Goal: Download file/media

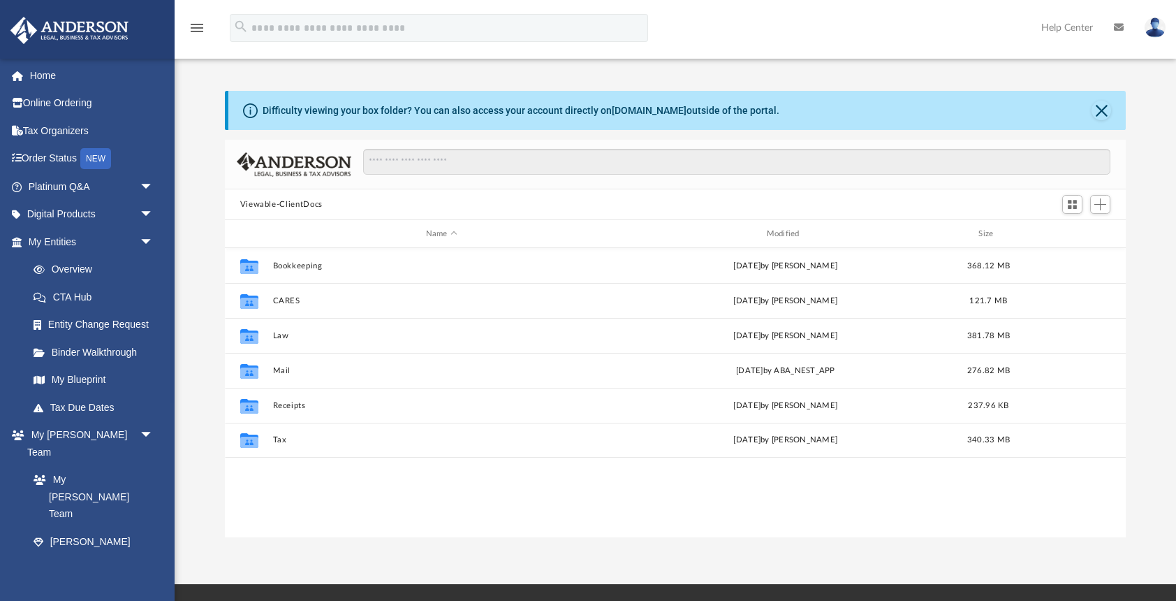
scroll to position [317, 901]
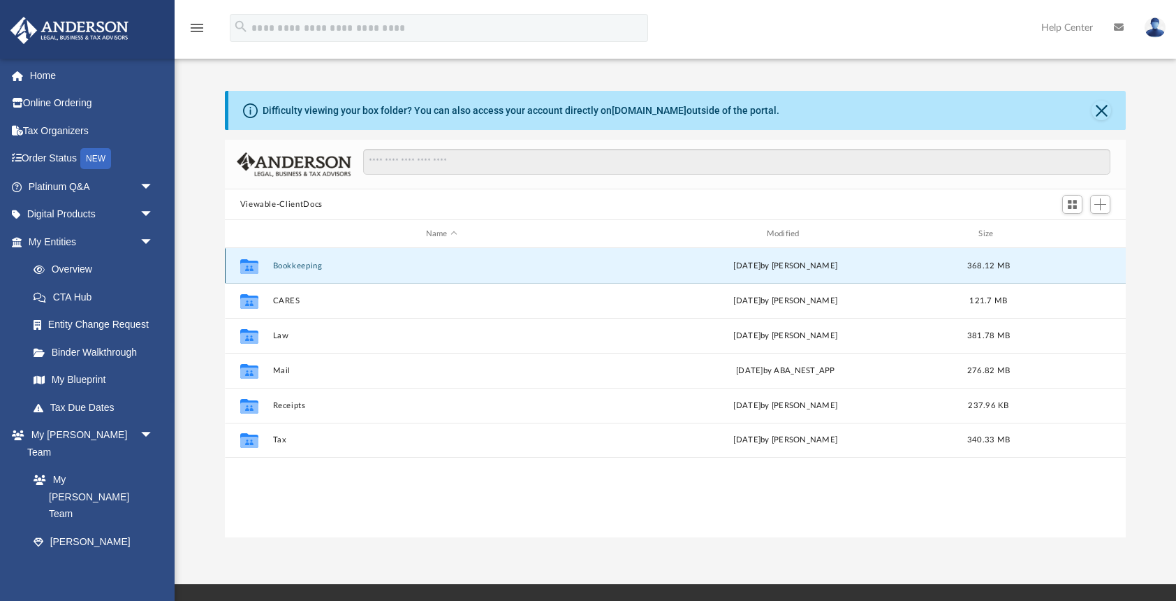
click at [291, 264] on button "Bookkeeping" at bounding box center [441, 265] width 338 height 9
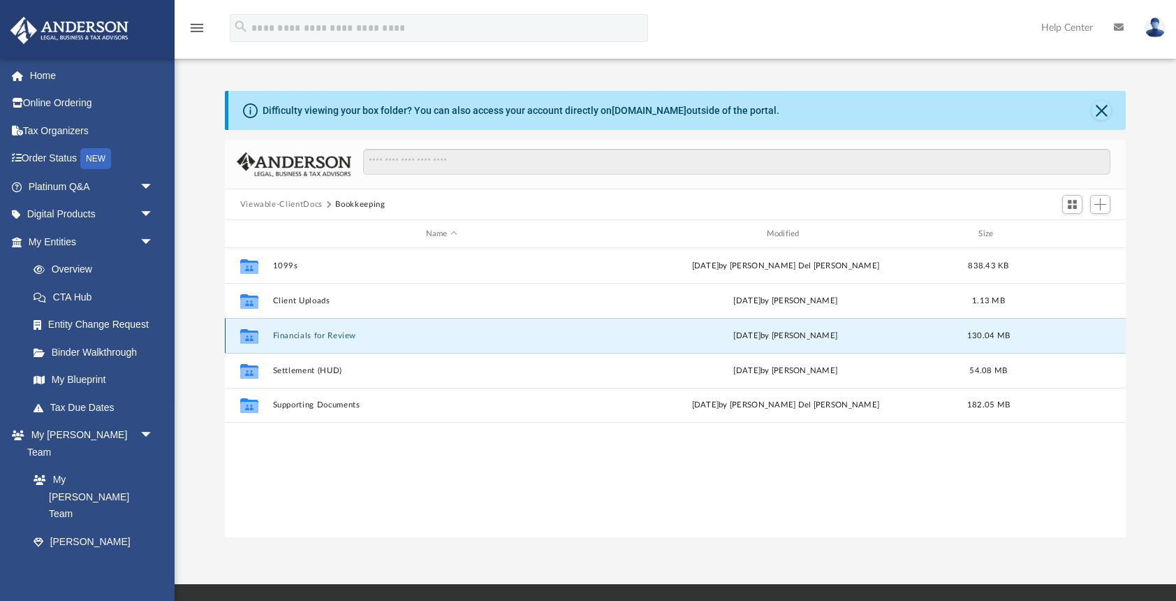
click at [295, 333] on button "Financials for Review" at bounding box center [441, 335] width 338 height 9
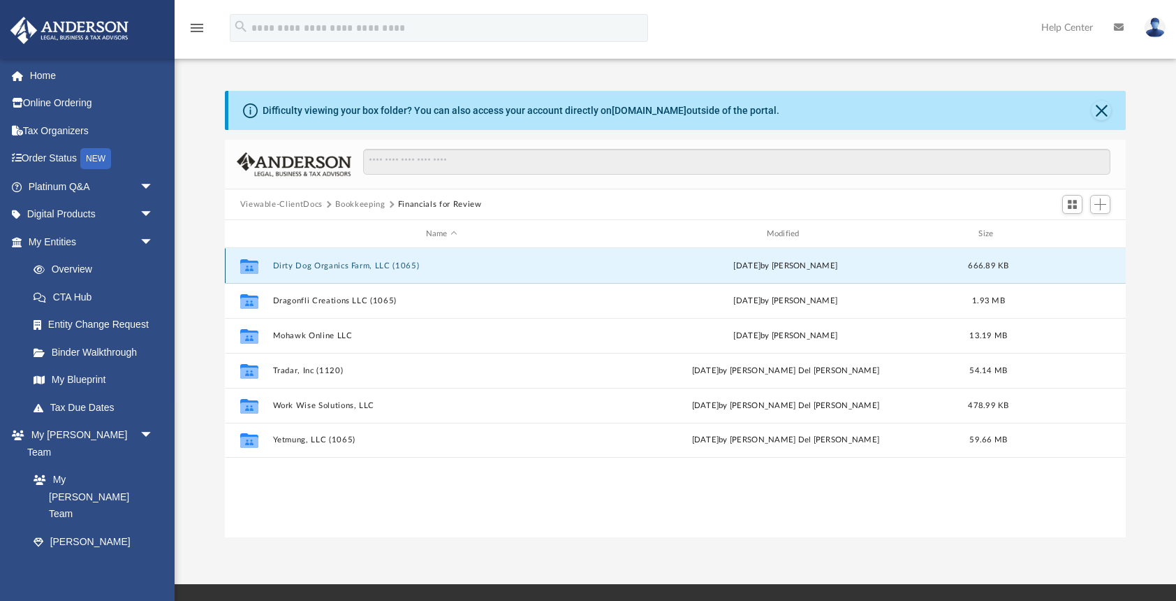
click at [298, 264] on button "Dirty Dog Organics Farm, LLC (1065)" at bounding box center [441, 265] width 338 height 9
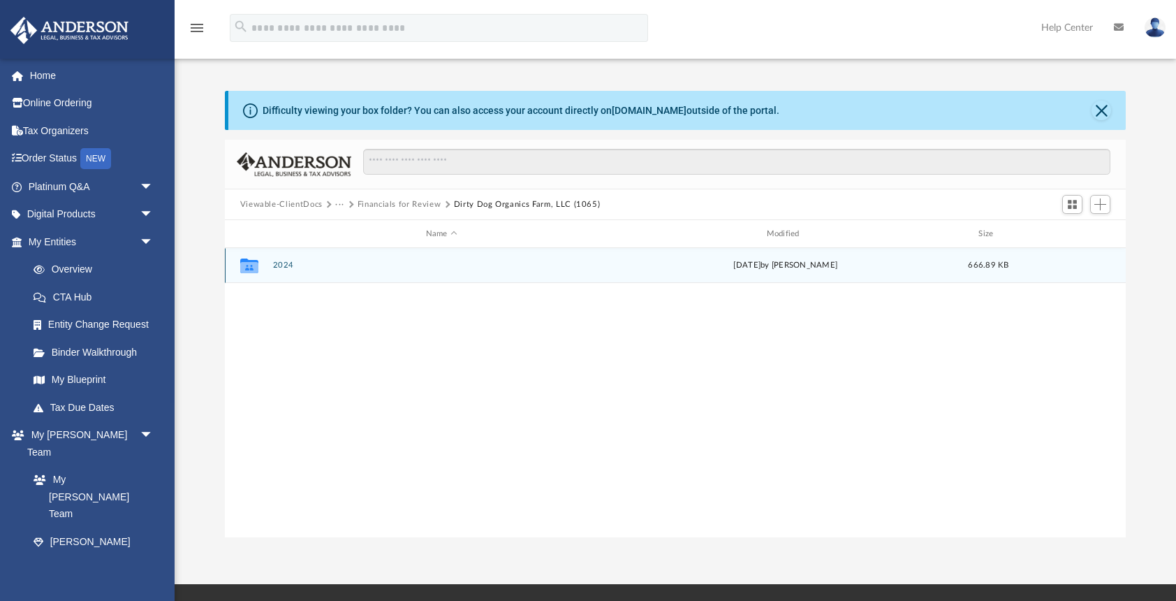
click at [269, 265] on div "Collaborated Folder 2024 [DATE] by [PERSON_NAME] 666.89 KB" at bounding box center [676, 265] width 902 height 35
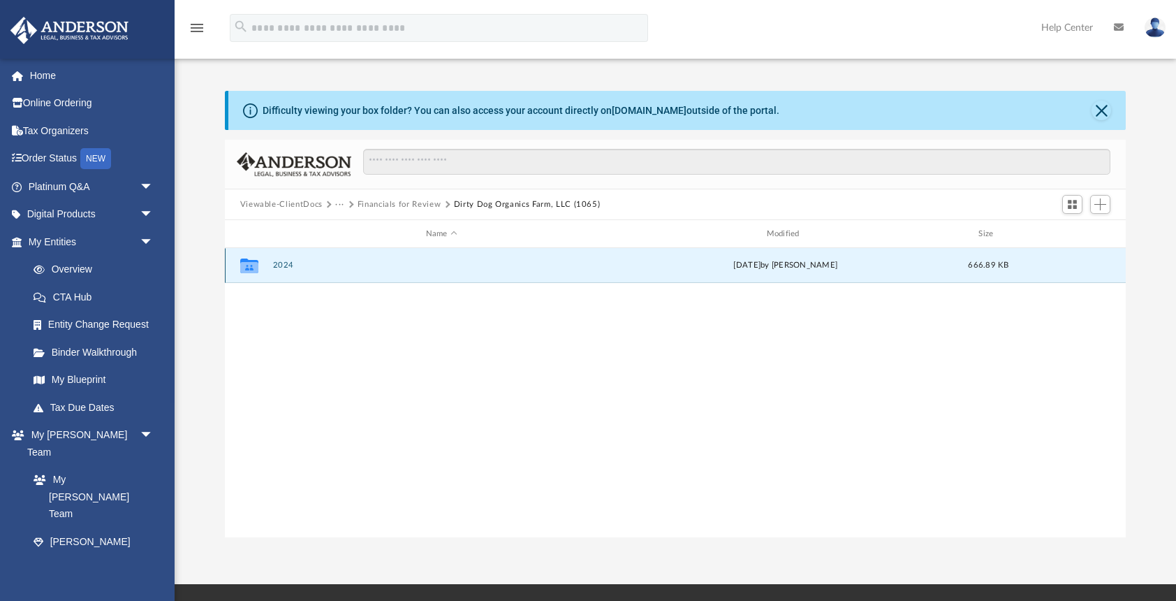
click at [281, 266] on button "2024" at bounding box center [441, 265] width 338 height 9
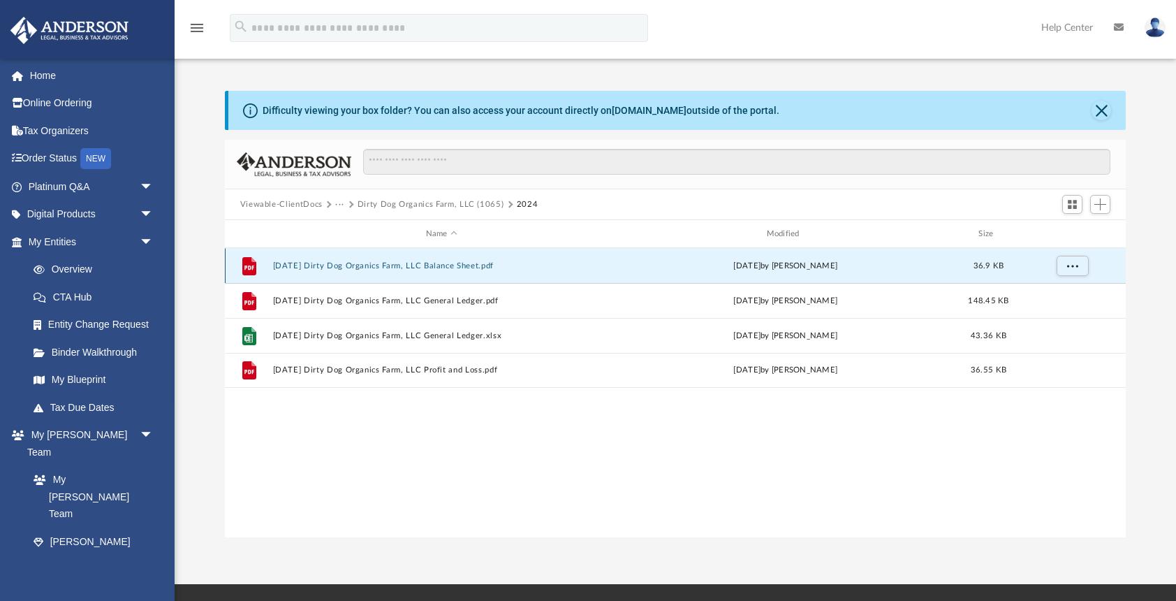
click at [314, 265] on button "[DATE] Dirty Dog Organics Farm, LLC Balance Sheet.pdf" at bounding box center [441, 265] width 338 height 9
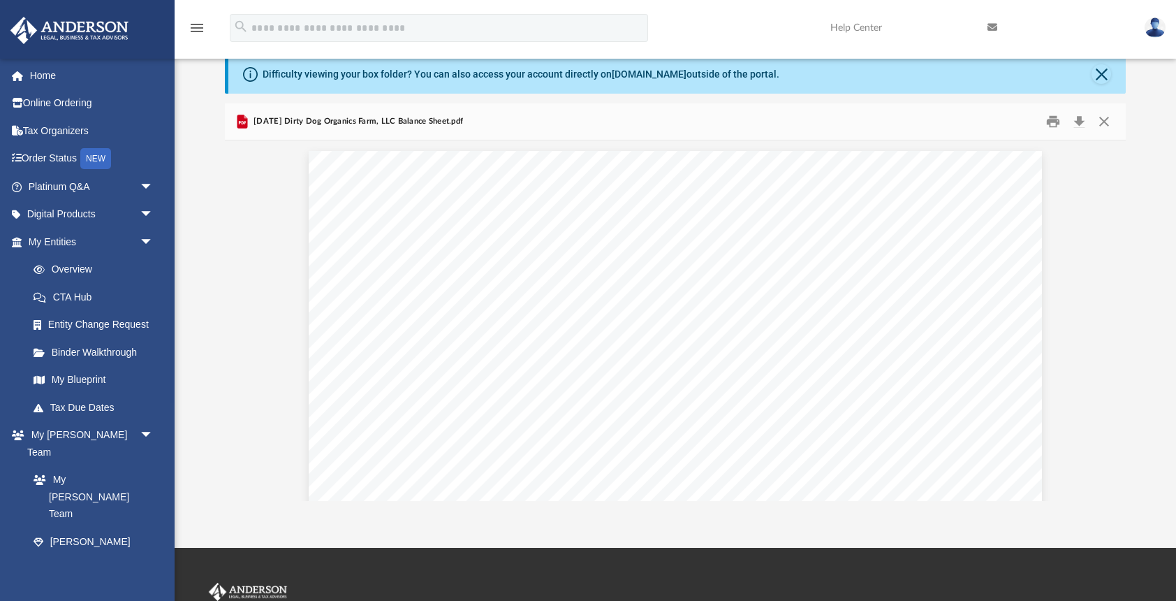
scroll to position [0, 0]
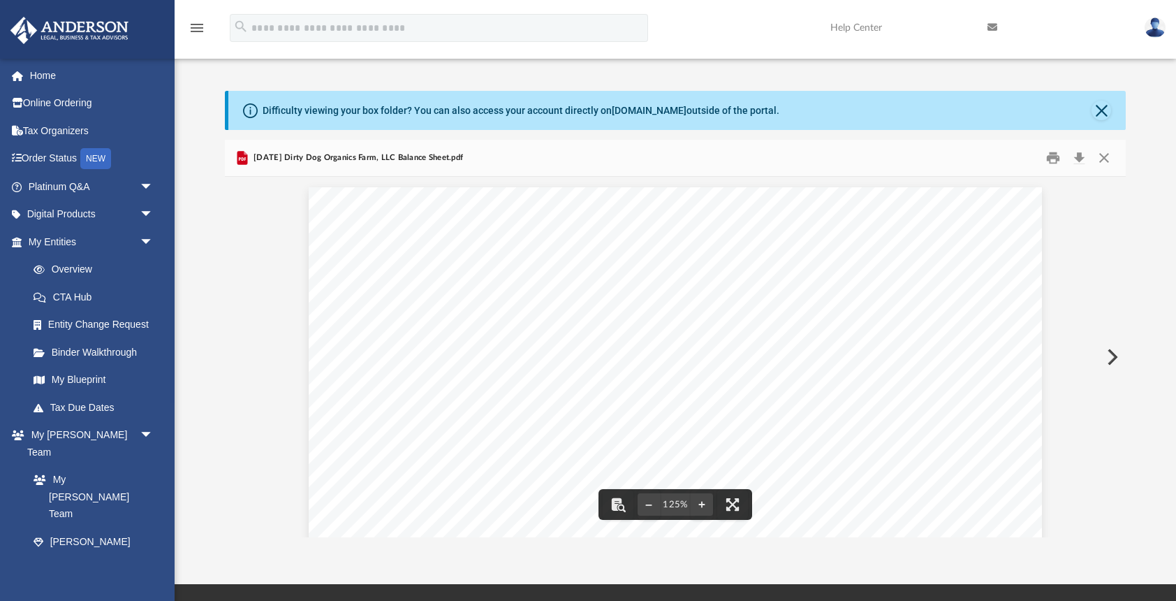
click at [1111, 356] on button "Preview" at bounding box center [1111, 356] width 31 height 39
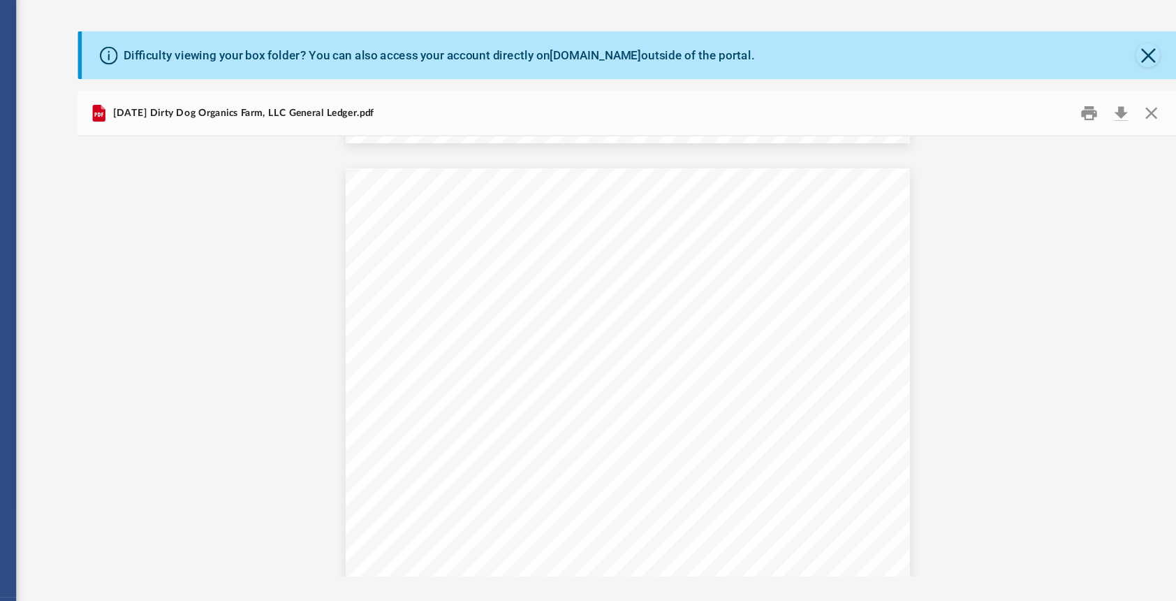
scroll to position [15134, 0]
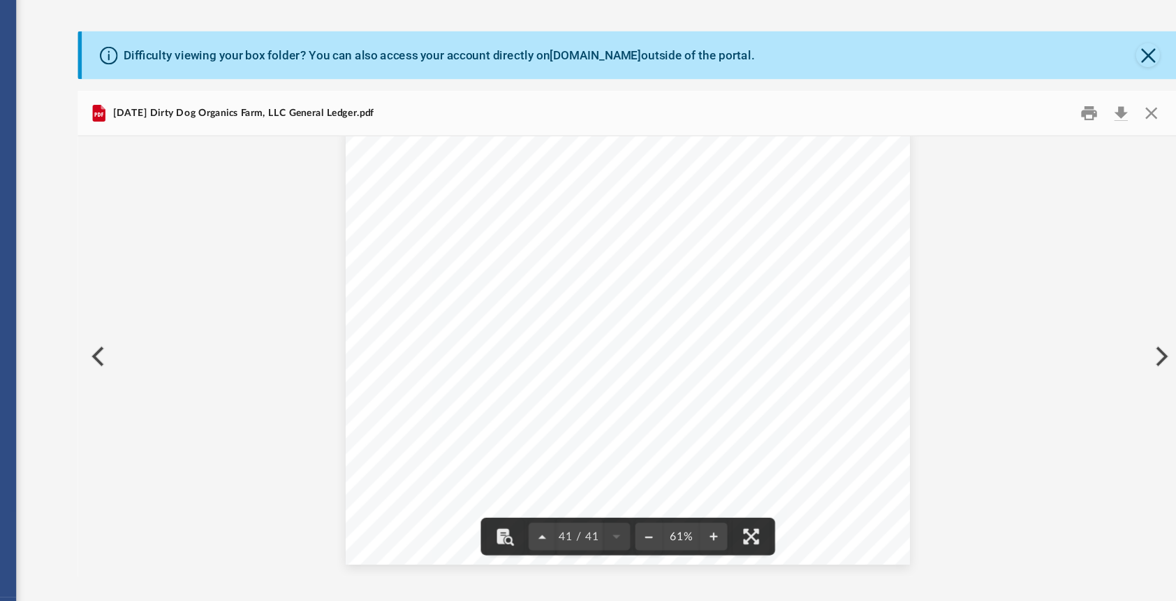
click at [1109, 356] on button "Preview" at bounding box center [1111, 356] width 31 height 39
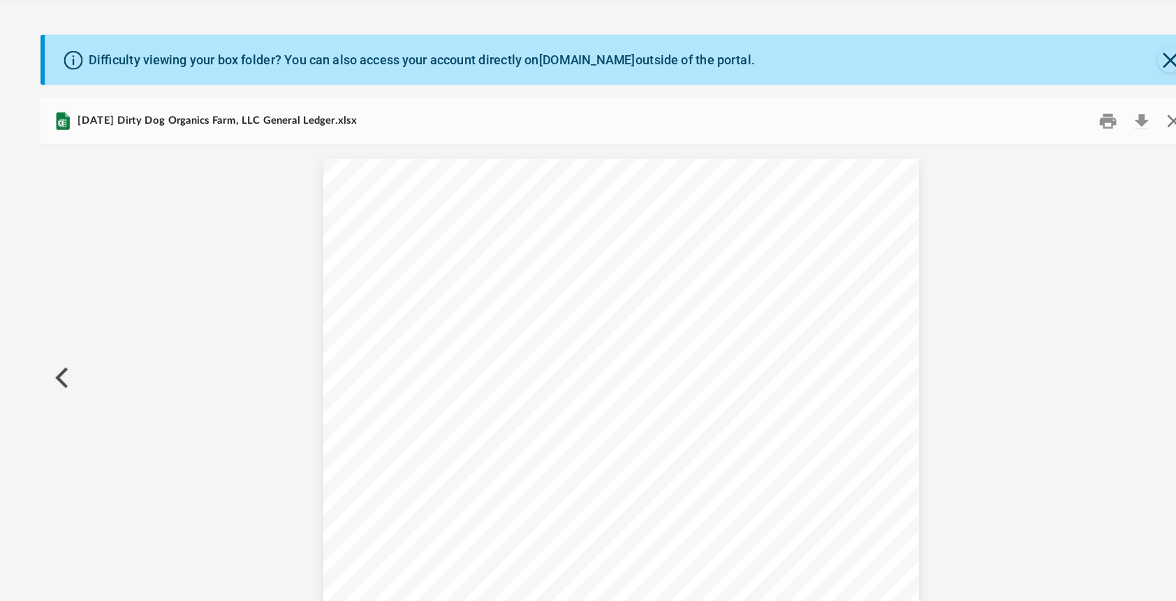
click at [1103, 159] on button "Close" at bounding box center [1104, 158] width 25 height 22
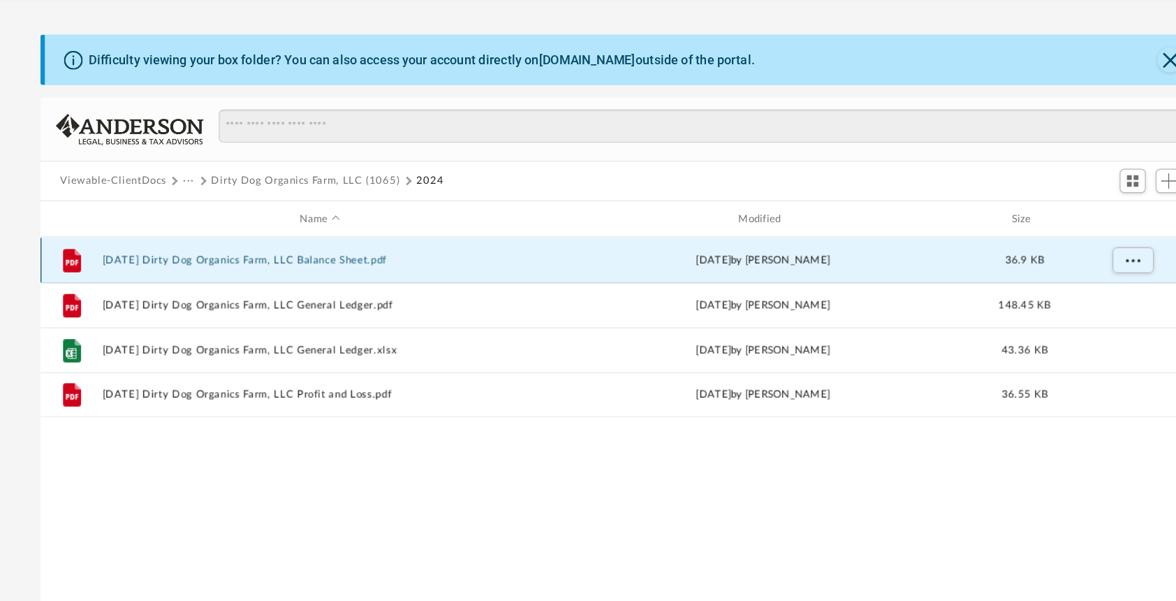
click at [453, 265] on button "[DATE] Dirty Dog Organics Farm, LLC Balance Sheet.pdf" at bounding box center [441, 265] width 338 height 9
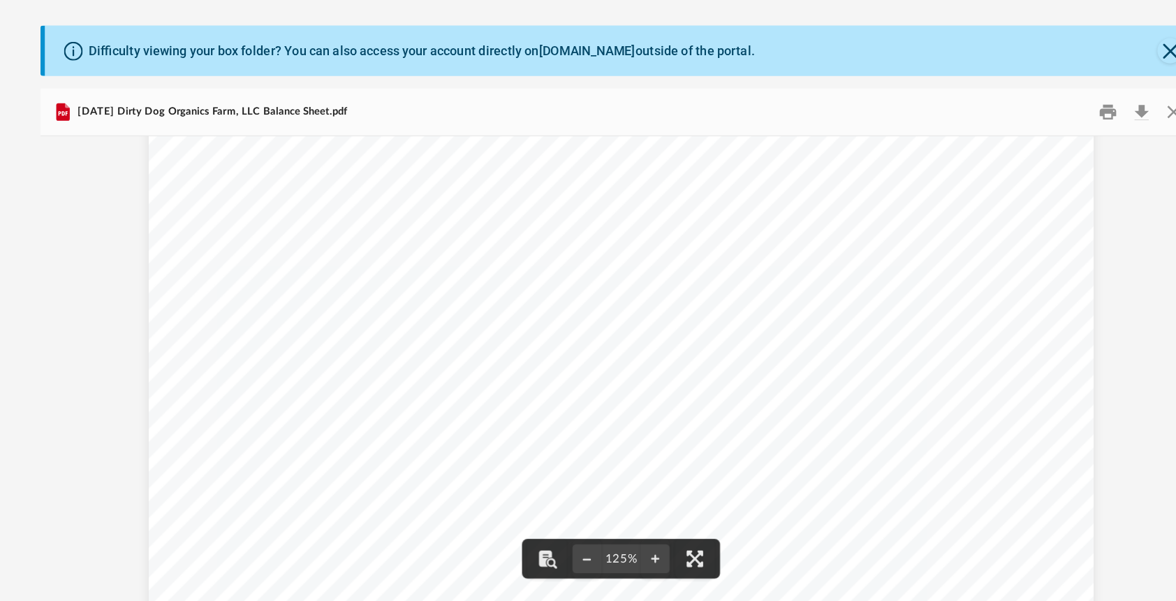
scroll to position [416, 0]
click at [1102, 156] on button "Close" at bounding box center [1104, 158] width 25 height 22
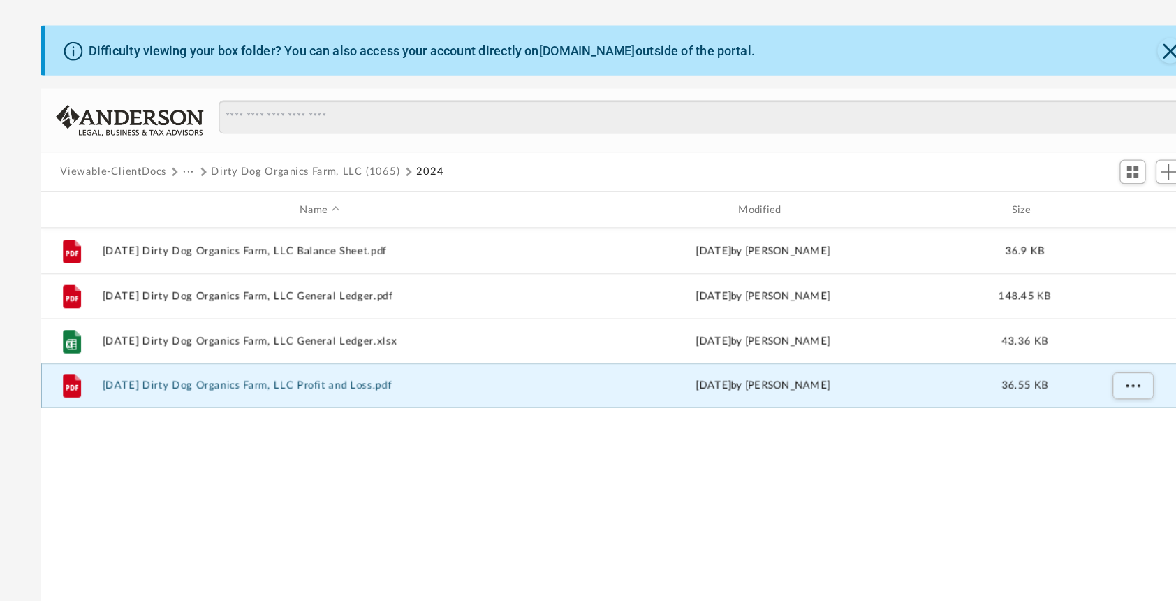
click at [434, 370] on button "[DATE] Dirty Dog Organics Farm, LLC Profit and Loss.pdf" at bounding box center [441, 369] width 338 height 9
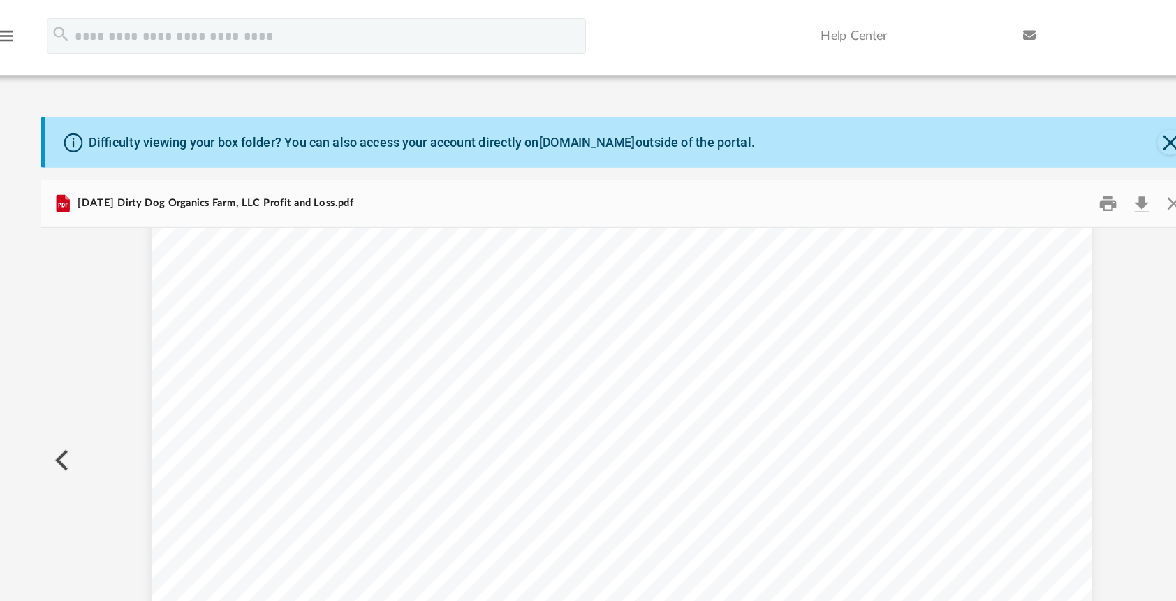
scroll to position [458, 0]
click at [243, 356] on button "Preview" at bounding box center [240, 356] width 31 height 39
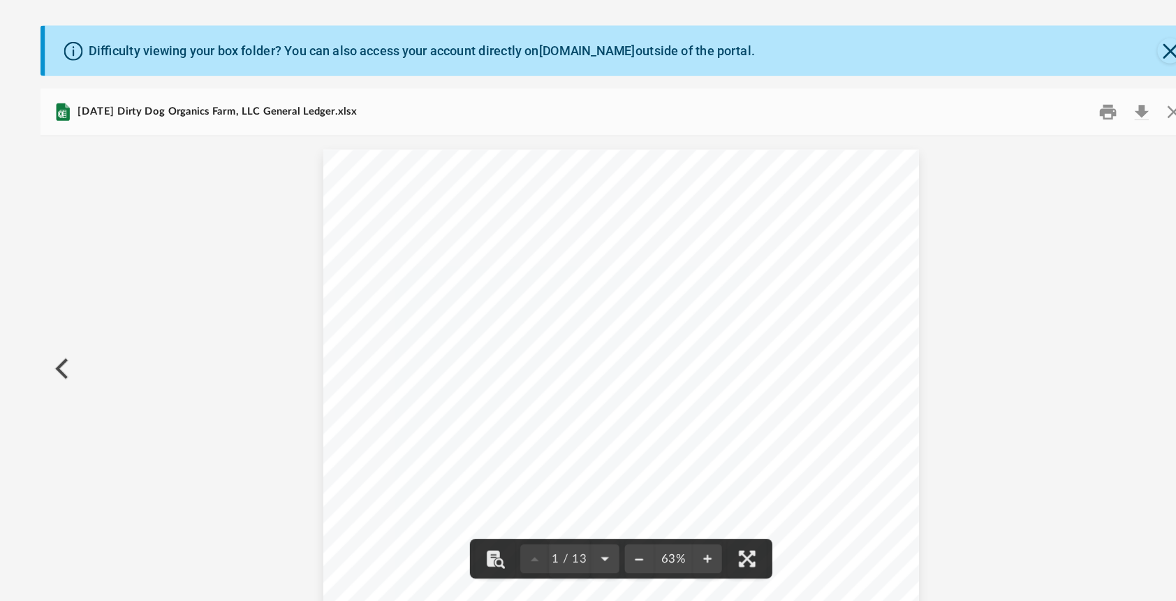
click at [240, 358] on button "Preview" at bounding box center [240, 356] width 31 height 39
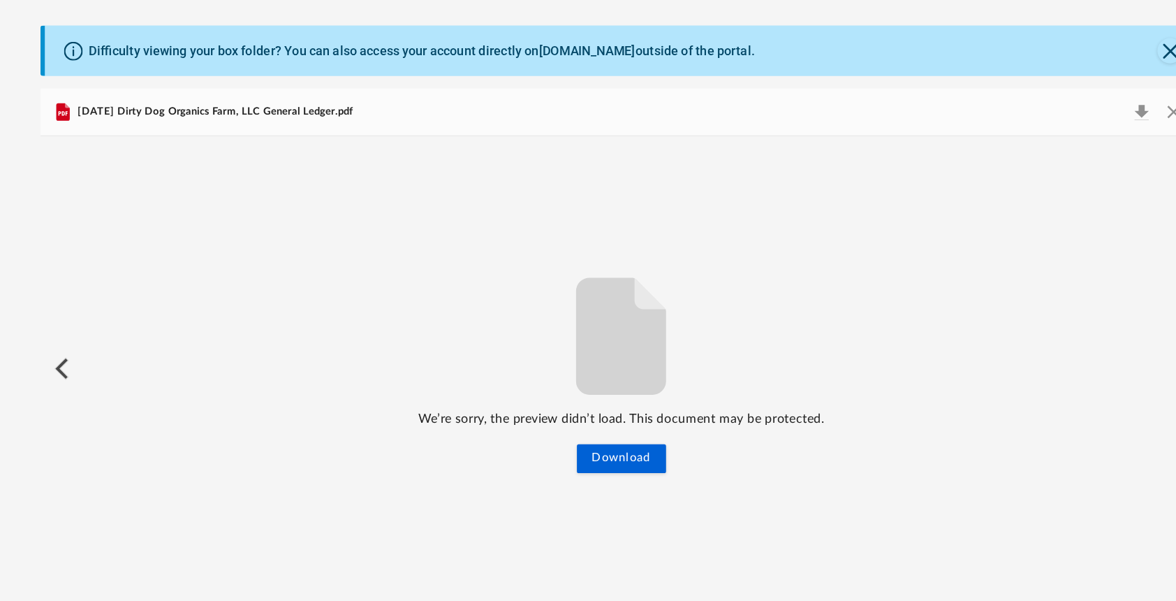
click at [244, 356] on button "Preview" at bounding box center [240, 356] width 31 height 39
click at [1104, 158] on button "Close" at bounding box center [1104, 158] width 25 height 20
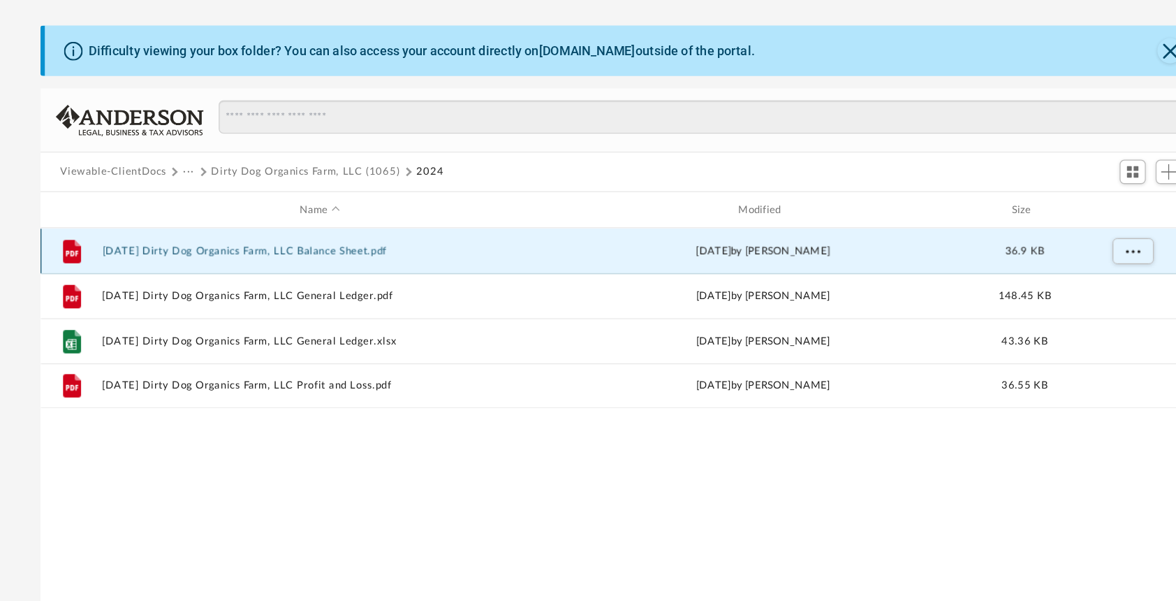
click at [478, 265] on button "[DATE] Dirty Dog Organics Farm, LLC Balance Sheet.pdf" at bounding box center [441, 265] width 338 height 9
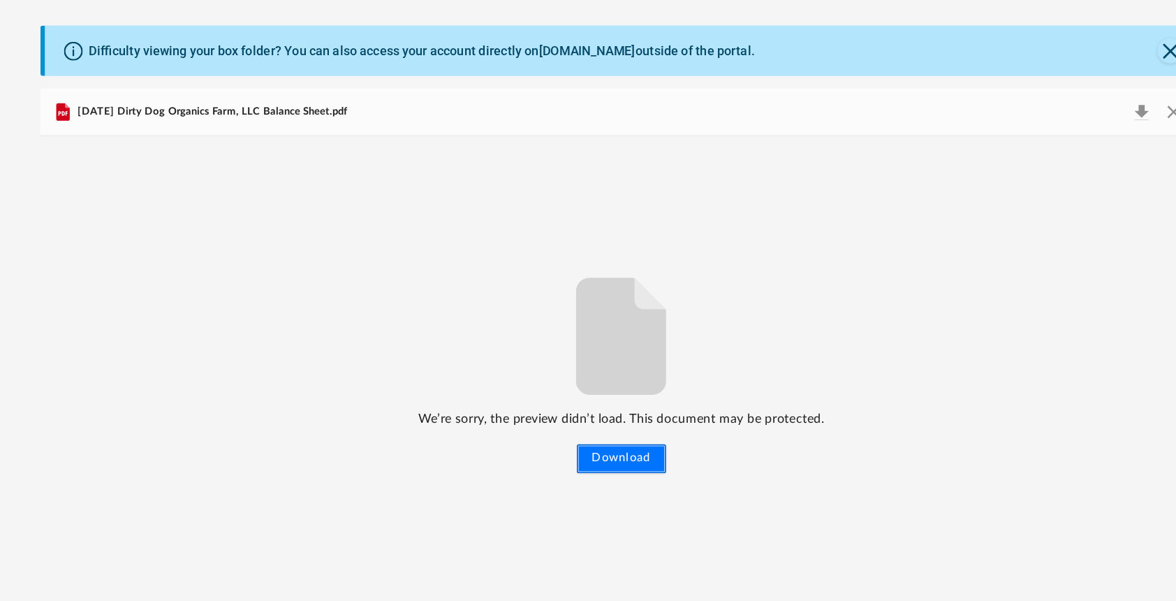
click at [665, 425] on button "Download" at bounding box center [675, 427] width 69 height 22
click at [1104, 158] on button "Close" at bounding box center [1104, 158] width 25 height 20
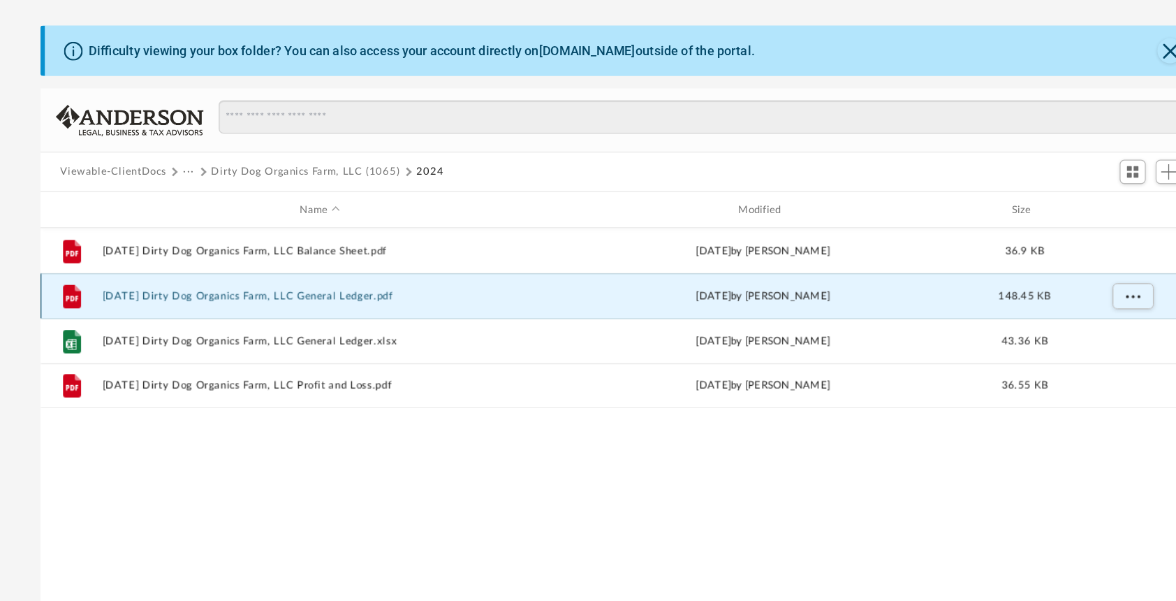
click at [450, 300] on button "[DATE] Dirty Dog Organics Farm, LLC General Ledger.pdf" at bounding box center [441, 300] width 338 height 9
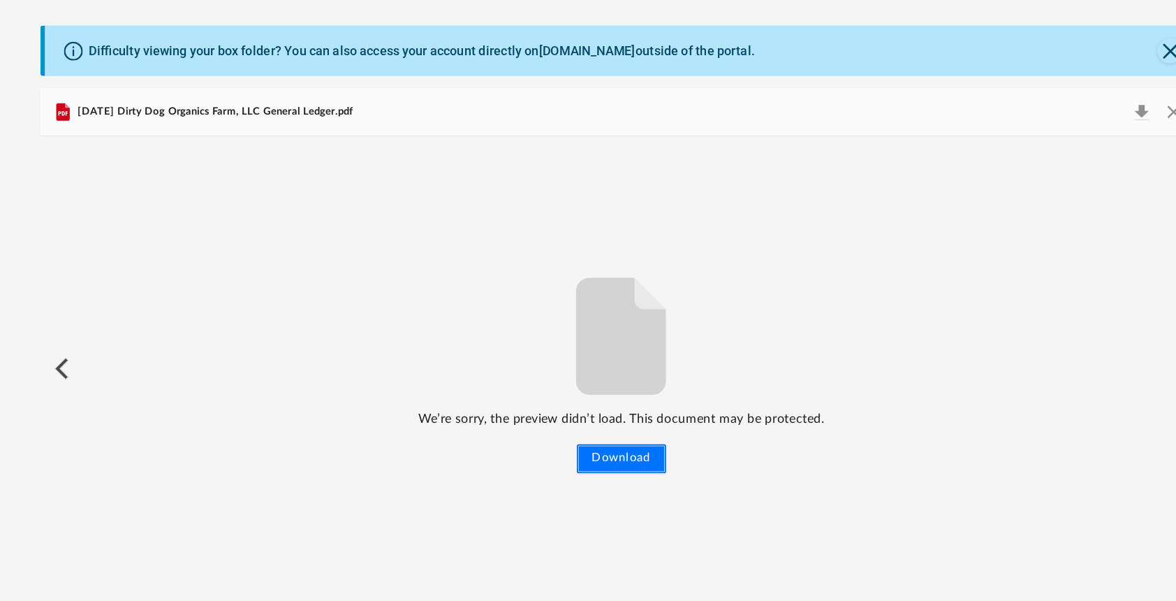
click at [680, 425] on button "Download" at bounding box center [675, 427] width 69 height 22
click at [1101, 108] on button "Close" at bounding box center [1102, 111] width 20 height 20
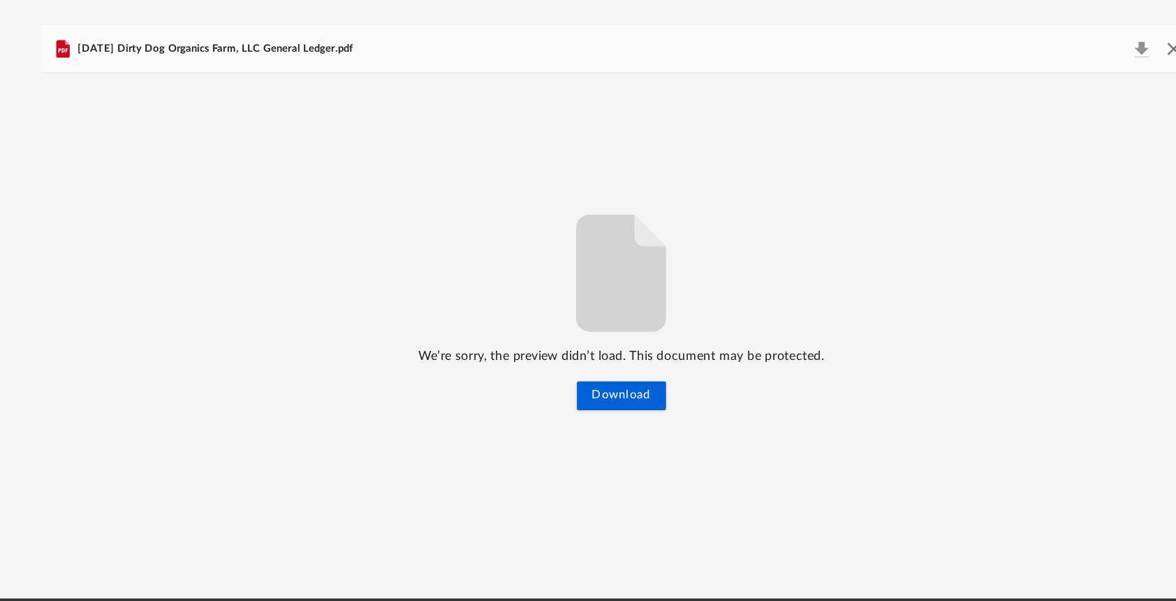
click at [1104, 110] on button "Close" at bounding box center [1104, 109] width 25 height 20
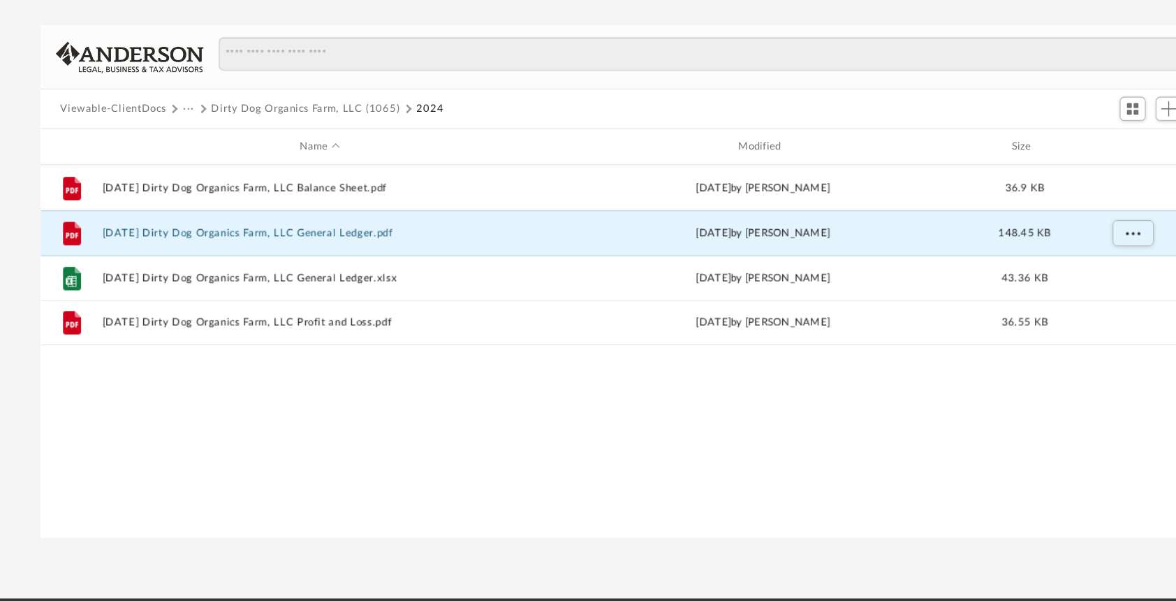
click at [339, 155] on button "···" at bounding box center [339, 155] width 9 height 13
click at [357, 182] on li "Bookkeeping" at bounding box center [384, 180] width 83 height 15
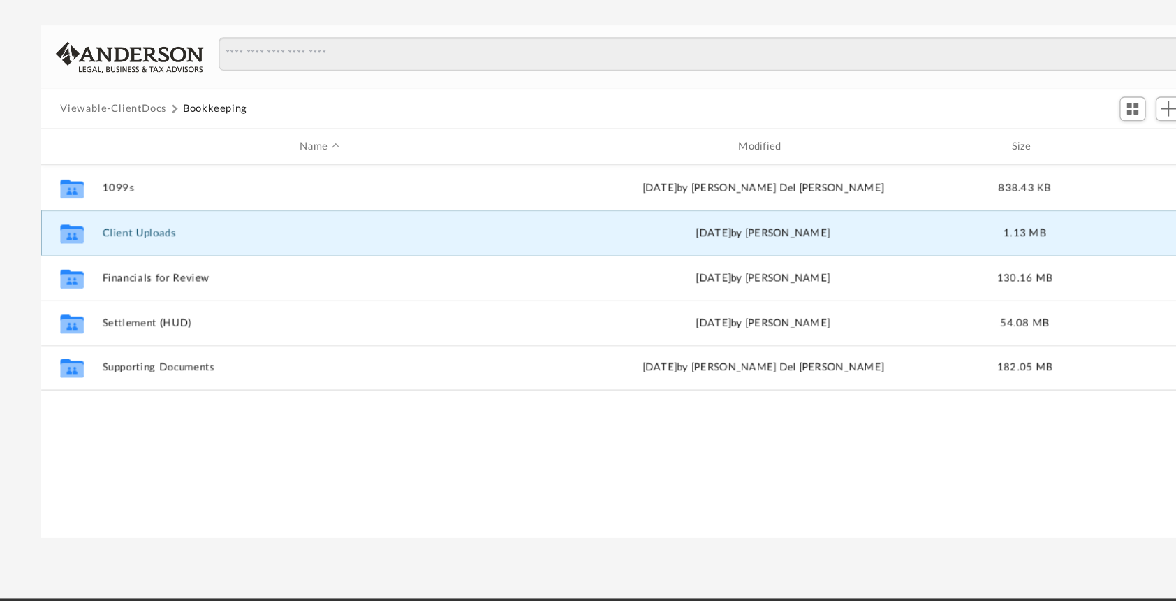
click at [293, 253] on button "Client Uploads" at bounding box center [441, 251] width 338 height 9
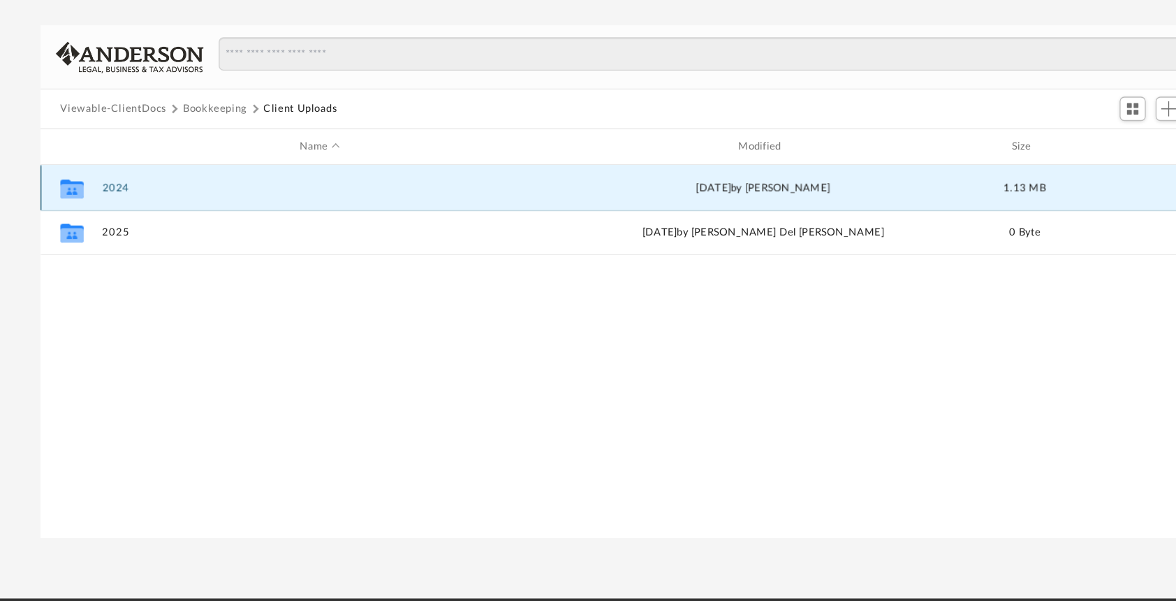
click at [284, 217] on button "2024" at bounding box center [441, 216] width 338 height 9
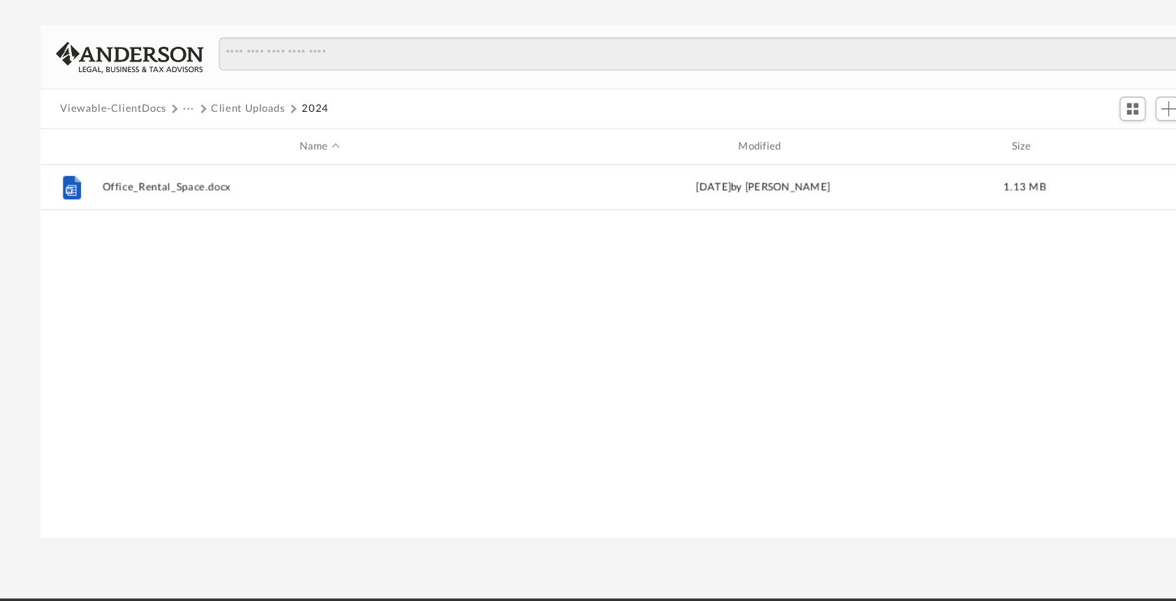
click at [339, 154] on button "···" at bounding box center [339, 155] width 9 height 13
click at [300, 155] on button "Viewable-ClientDocs" at bounding box center [281, 155] width 82 height 13
